Goal: Learn about a topic

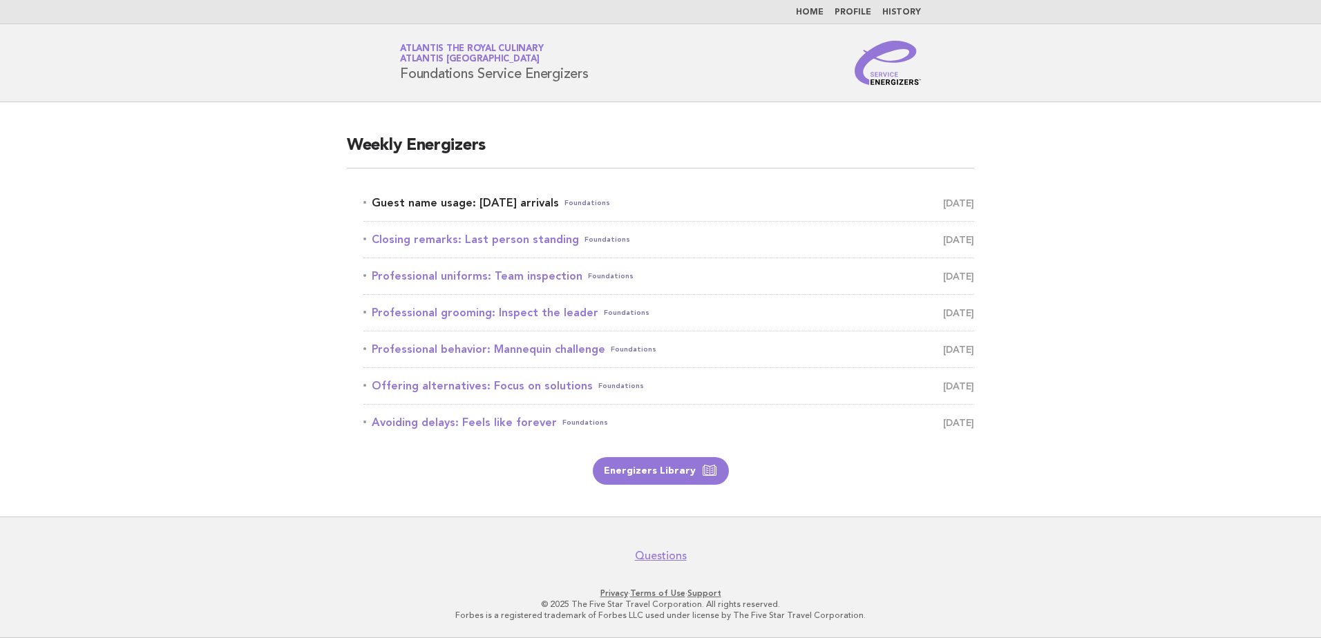
click at [511, 200] on link "Guest name usage: Today's arrivals Foundations September 1" at bounding box center [668, 202] width 611 height 19
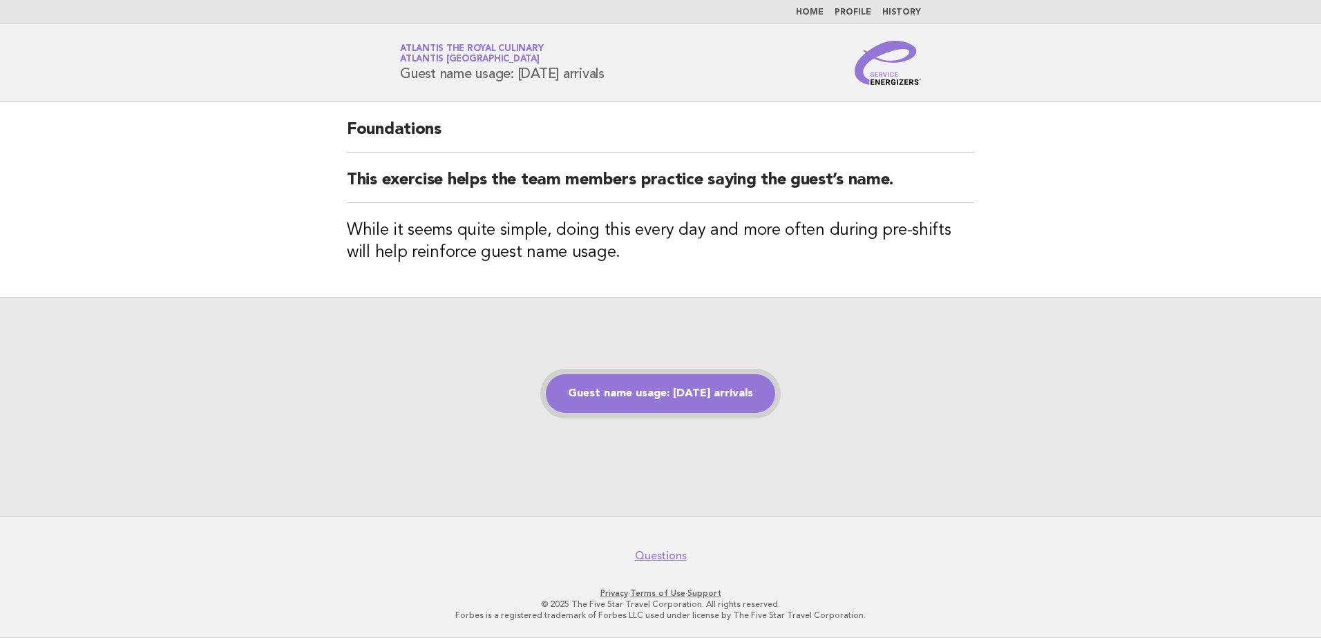
click at [699, 385] on link "Guest name usage: [DATE] arrivals" at bounding box center [660, 394] width 229 height 39
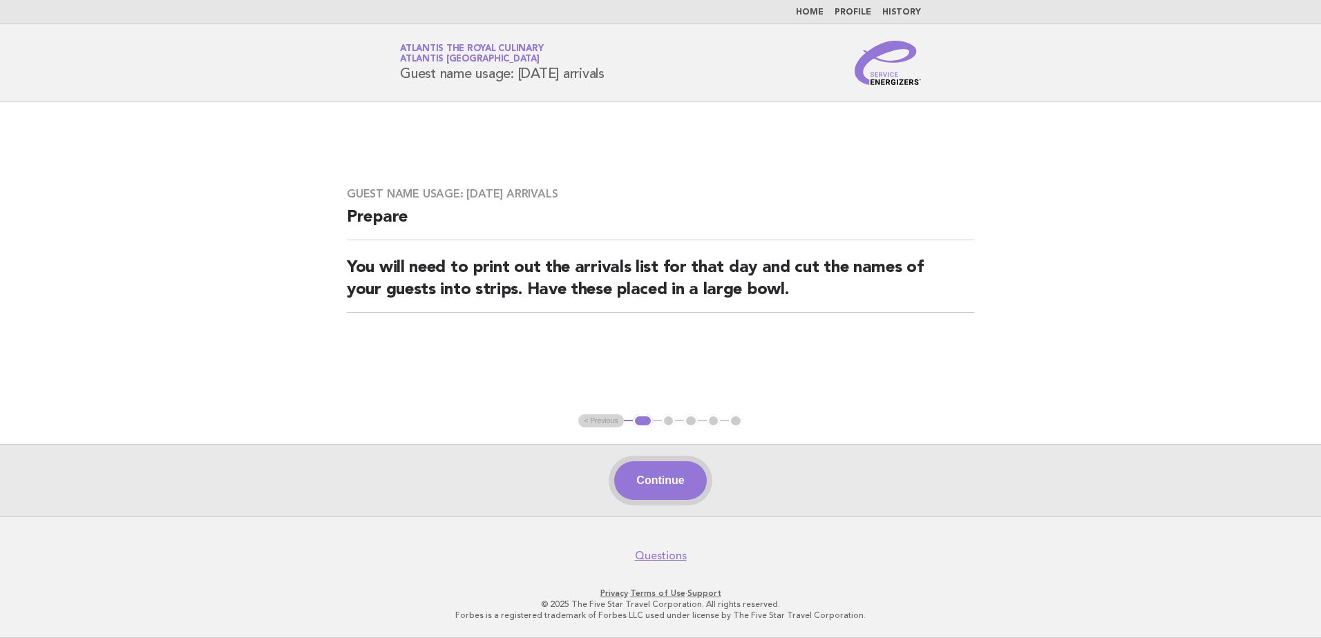
click at [656, 486] on button "Continue" at bounding box center [660, 481] width 92 height 39
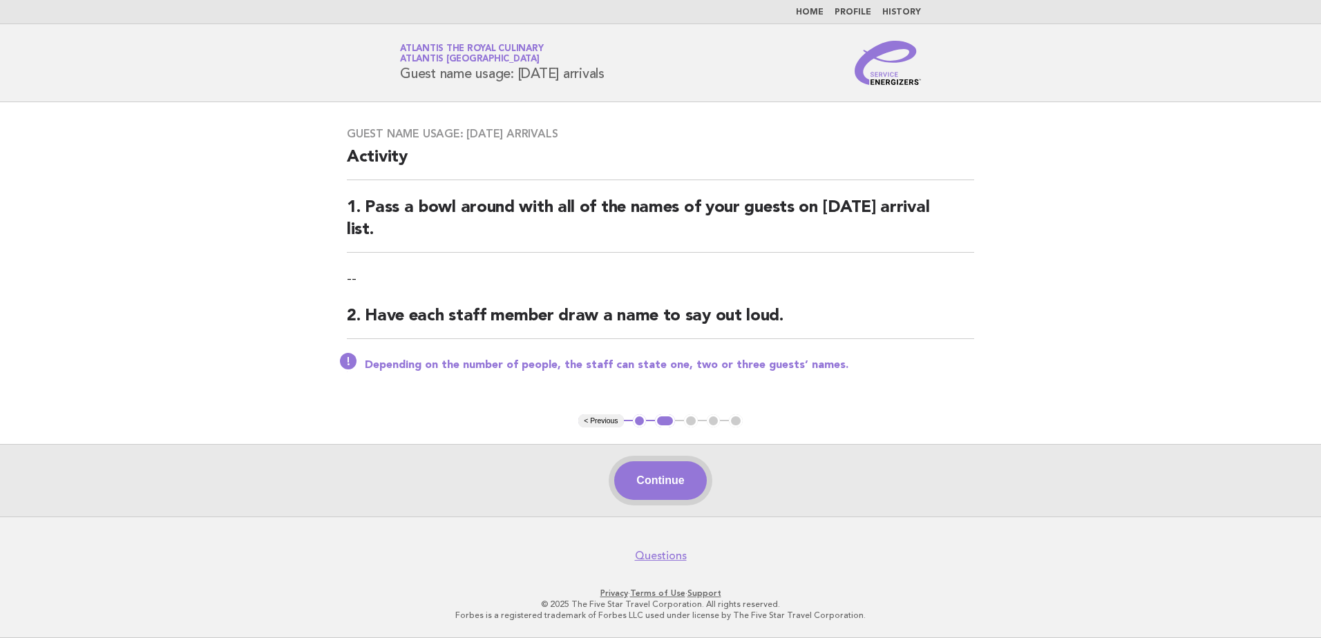
click at [672, 478] on button "Continue" at bounding box center [660, 481] width 92 height 39
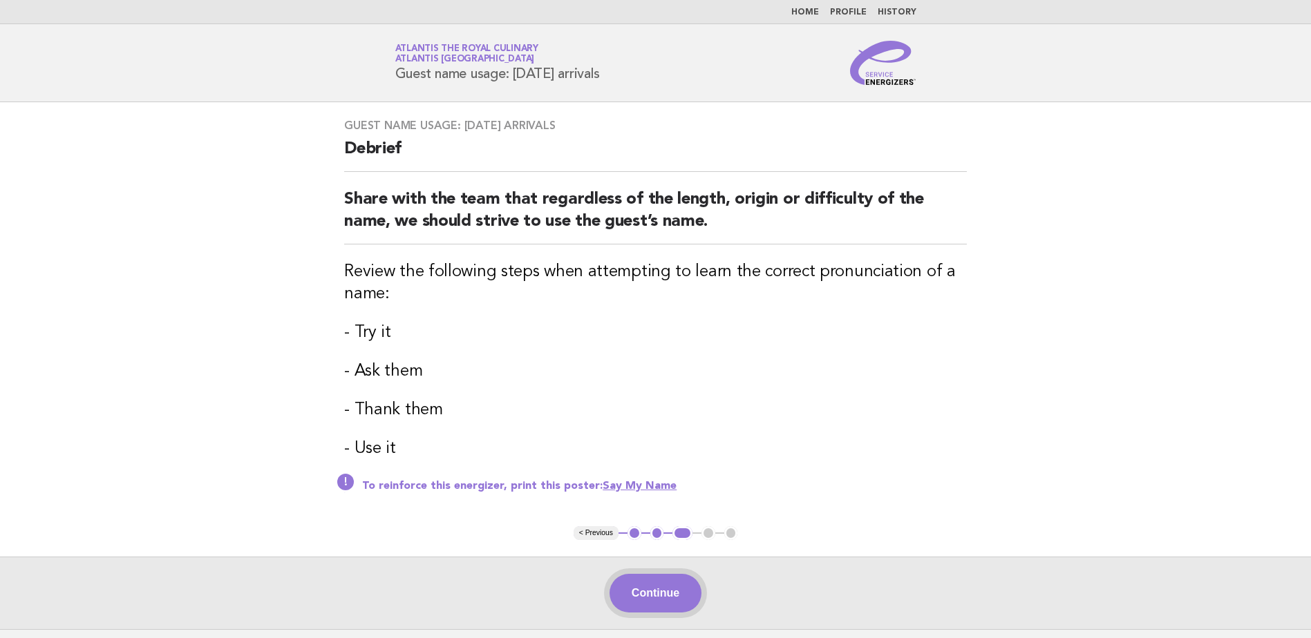
click at [678, 598] on button "Continue" at bounding box center [655, 593] width 92 height 39
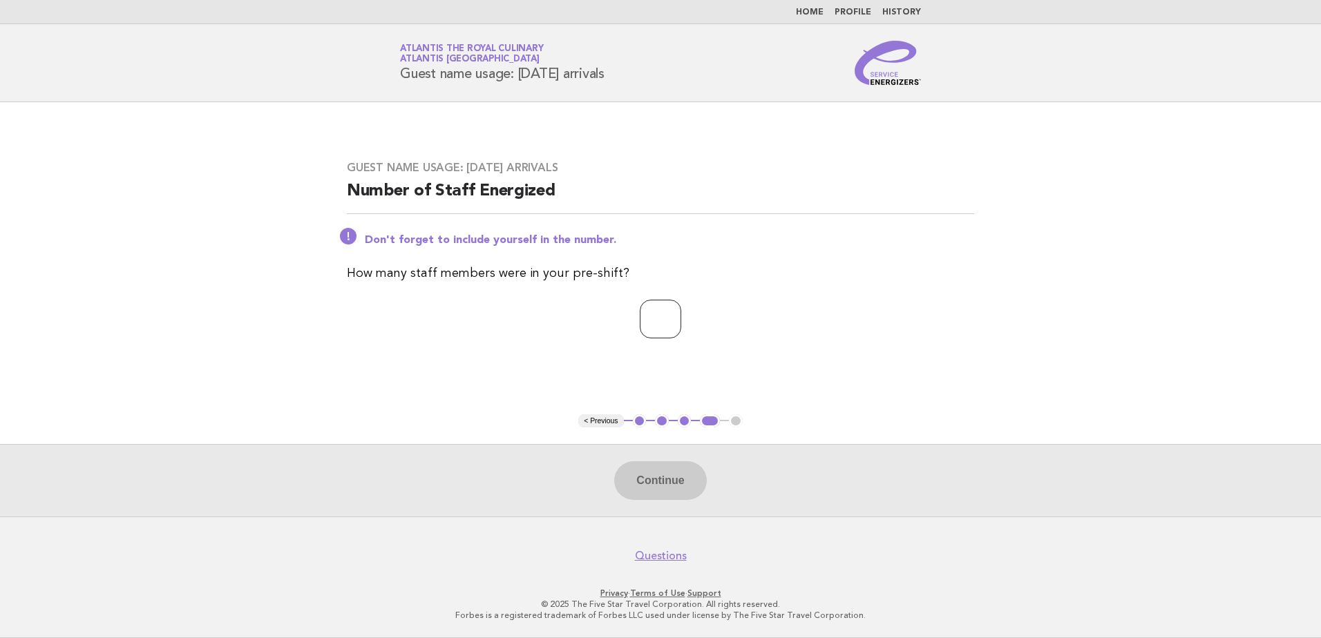
click at [681, 314] on input "number" at bounding box center [660, 319] width 41 height 39
type input "**"
click at [670, 479] on button "Continue" at bounding box center [660, 481] width 92 height 39
